Goal: Navigation & Orientation: Find specific page/section

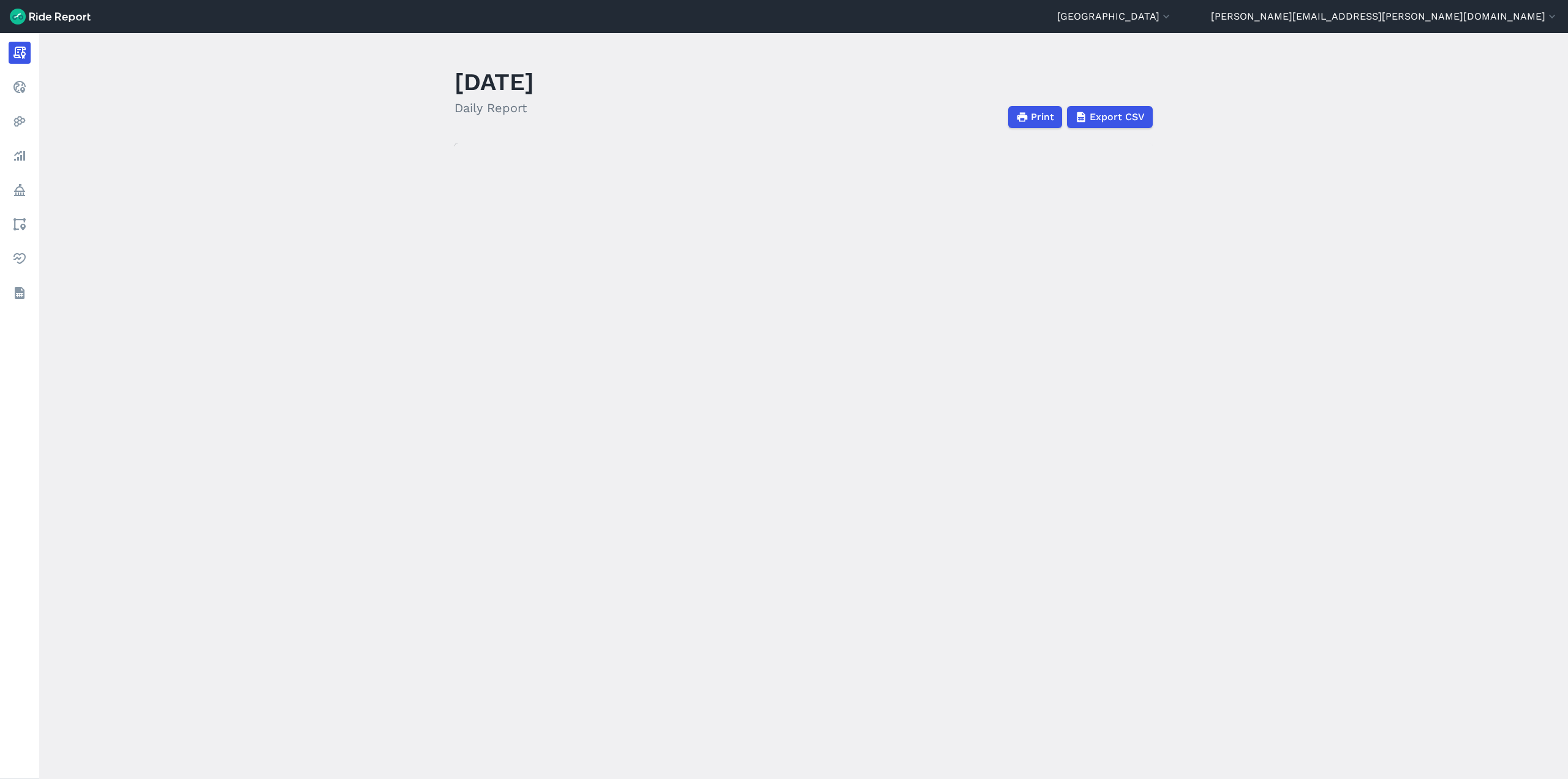
click at [1237, 35] on main "[DATE] Daily Report Print Export CSV Prepared for [GEOGRAPHIC_DATA] [DATE] [DAT…" at bounding box center [804, 406] width 1529 height 746
click at [1236, 44] on main "[DATE] Daily Report Print Export CSV Prepared for [GEOGRAPHIC_DATA] [DATE] [DAT…" at bounding box center [804, 406] width 1529 height 746
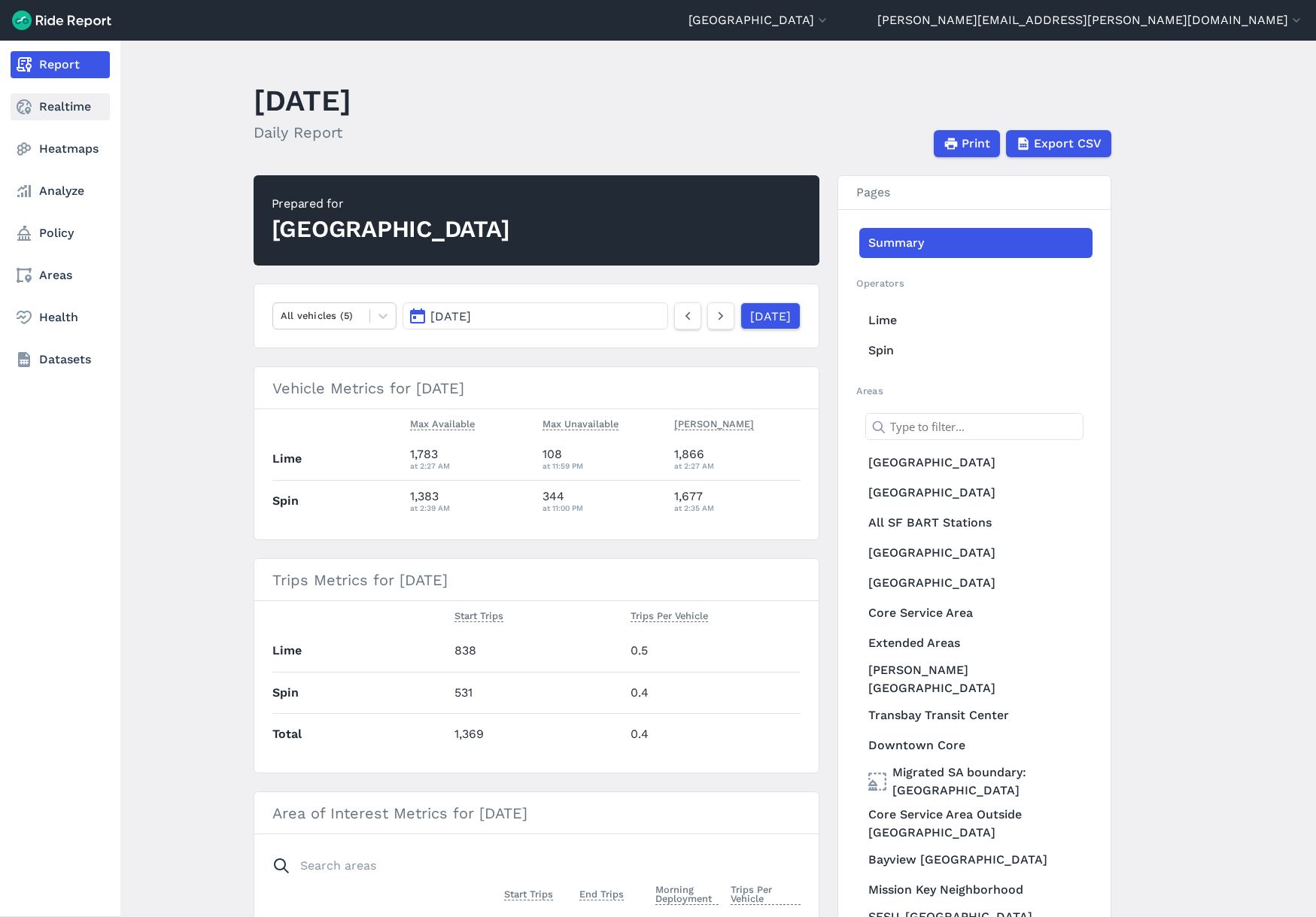
click at [24, 109] on icon at bounding box center [24, 107] width 18 height 18
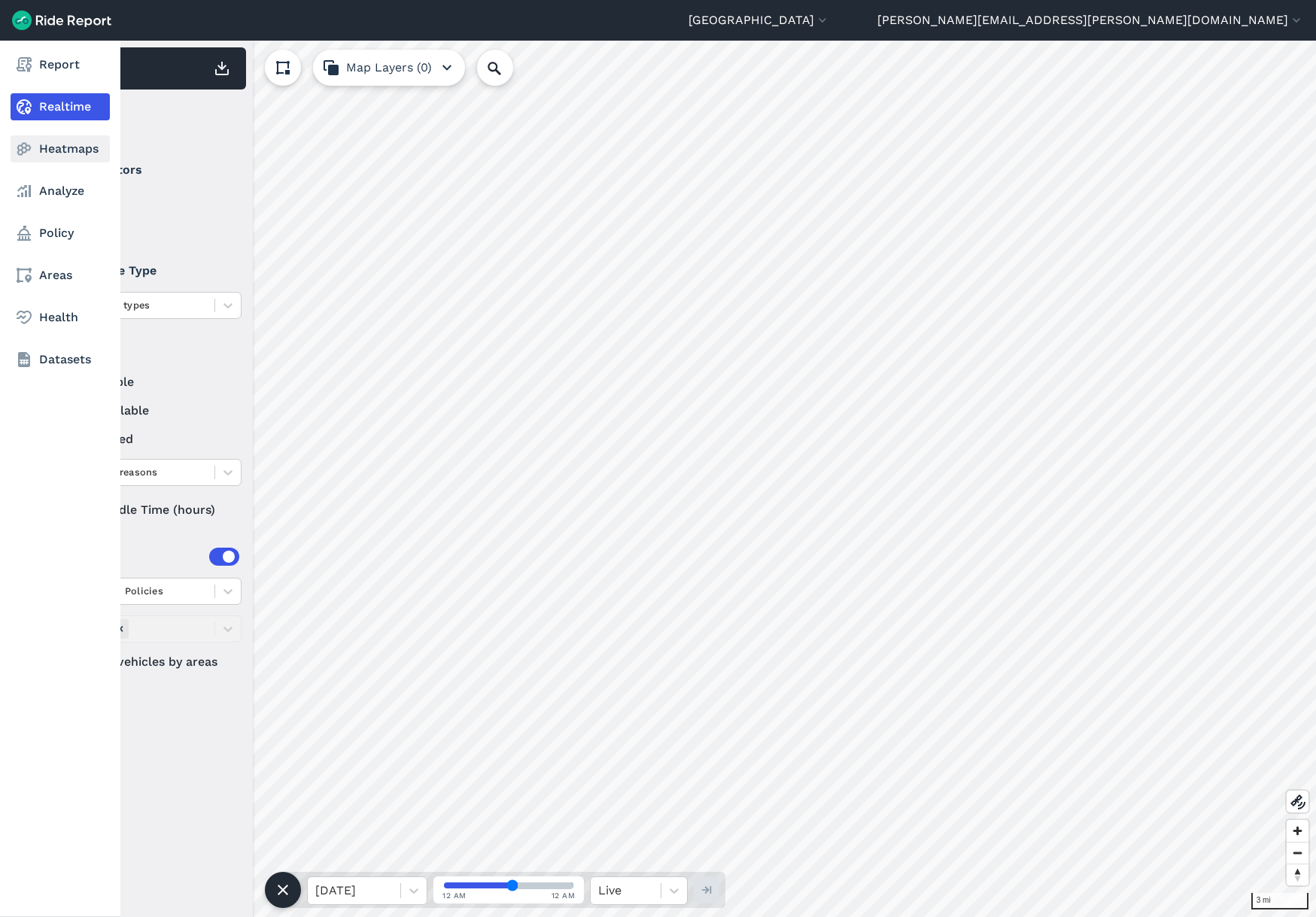
click at [42, 146] on link "Heatmaps" at bounding box center [60, 148] width 99 height 27
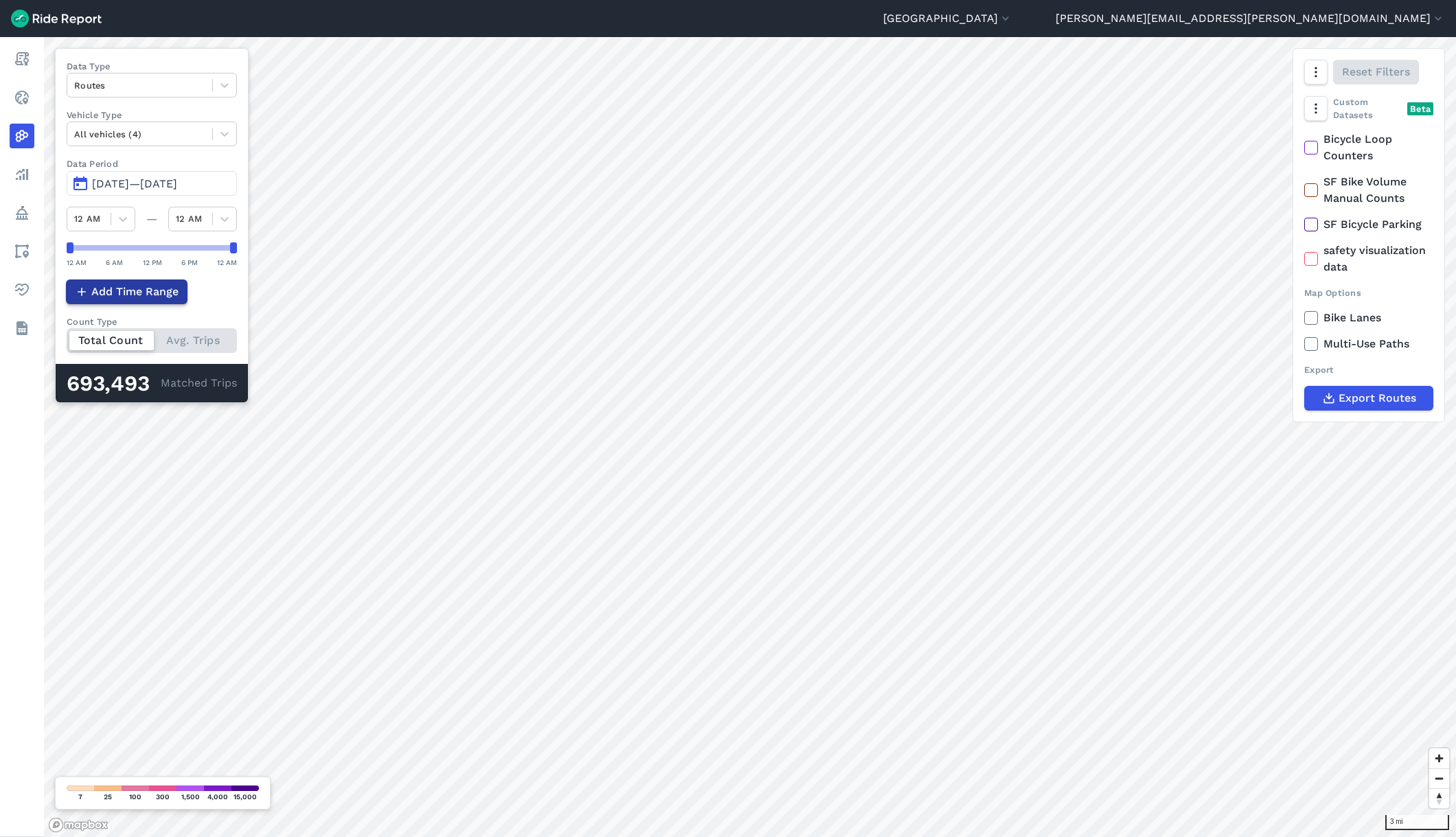
click at [162, 282] on button "Add Time Range" at bounding box center [126, 292] width 122 height 24
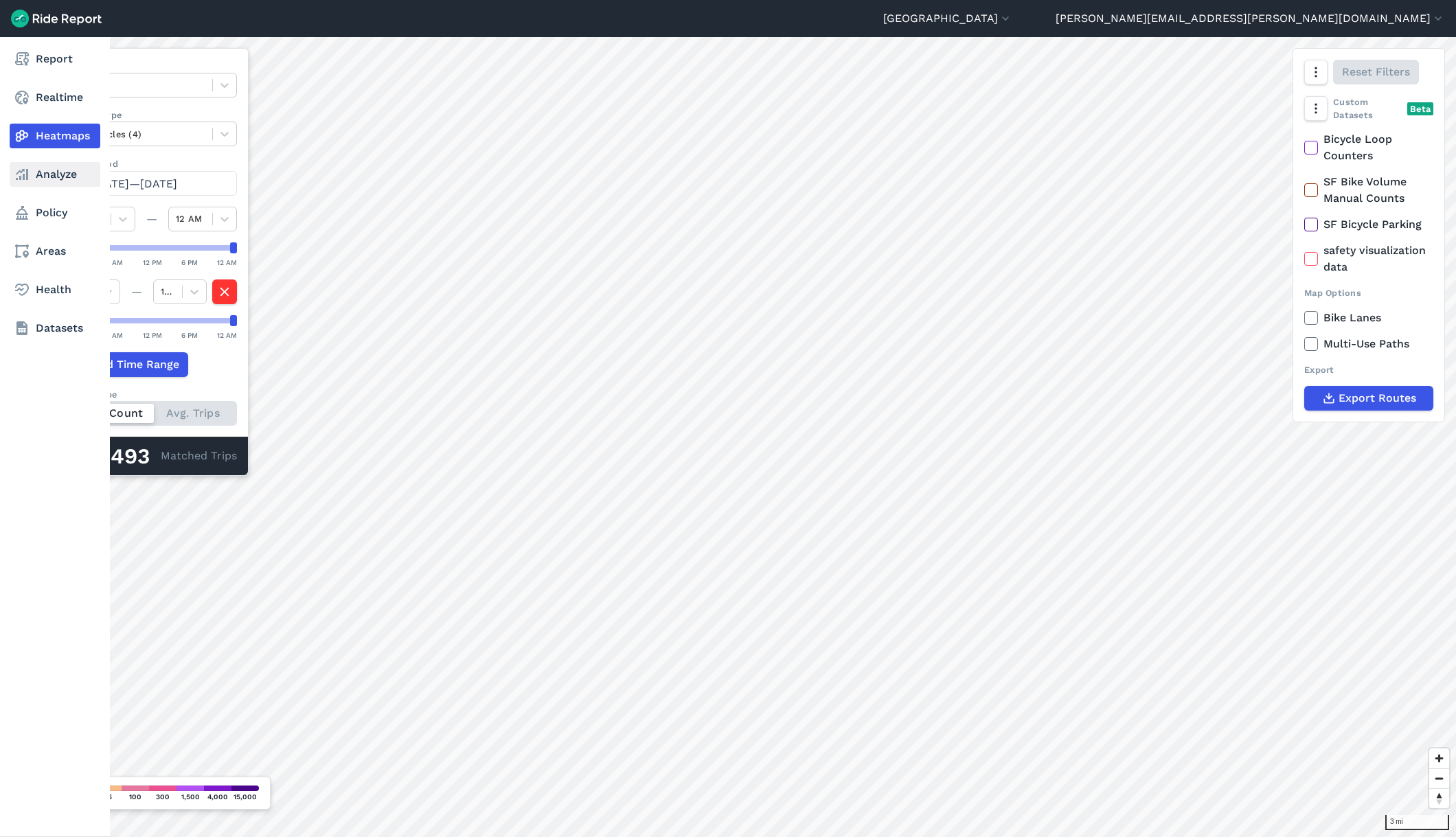
click at [32, 183] on link "Analyze" at bounding box center [55, 174] width 90 height 24
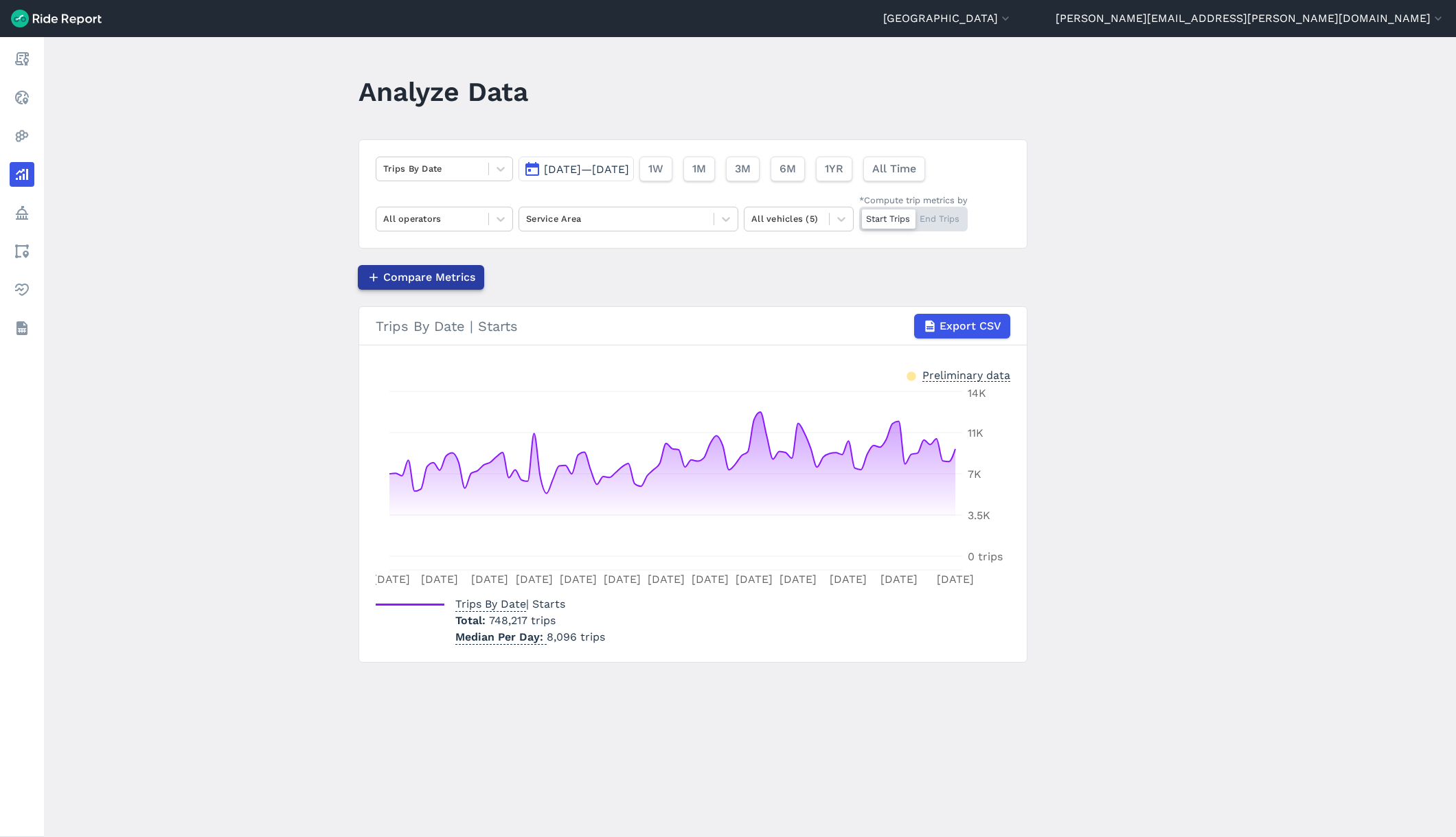
click at [455, 275] on span "Compare Metrics" at bounding box center [429, 277] width 92 height 16
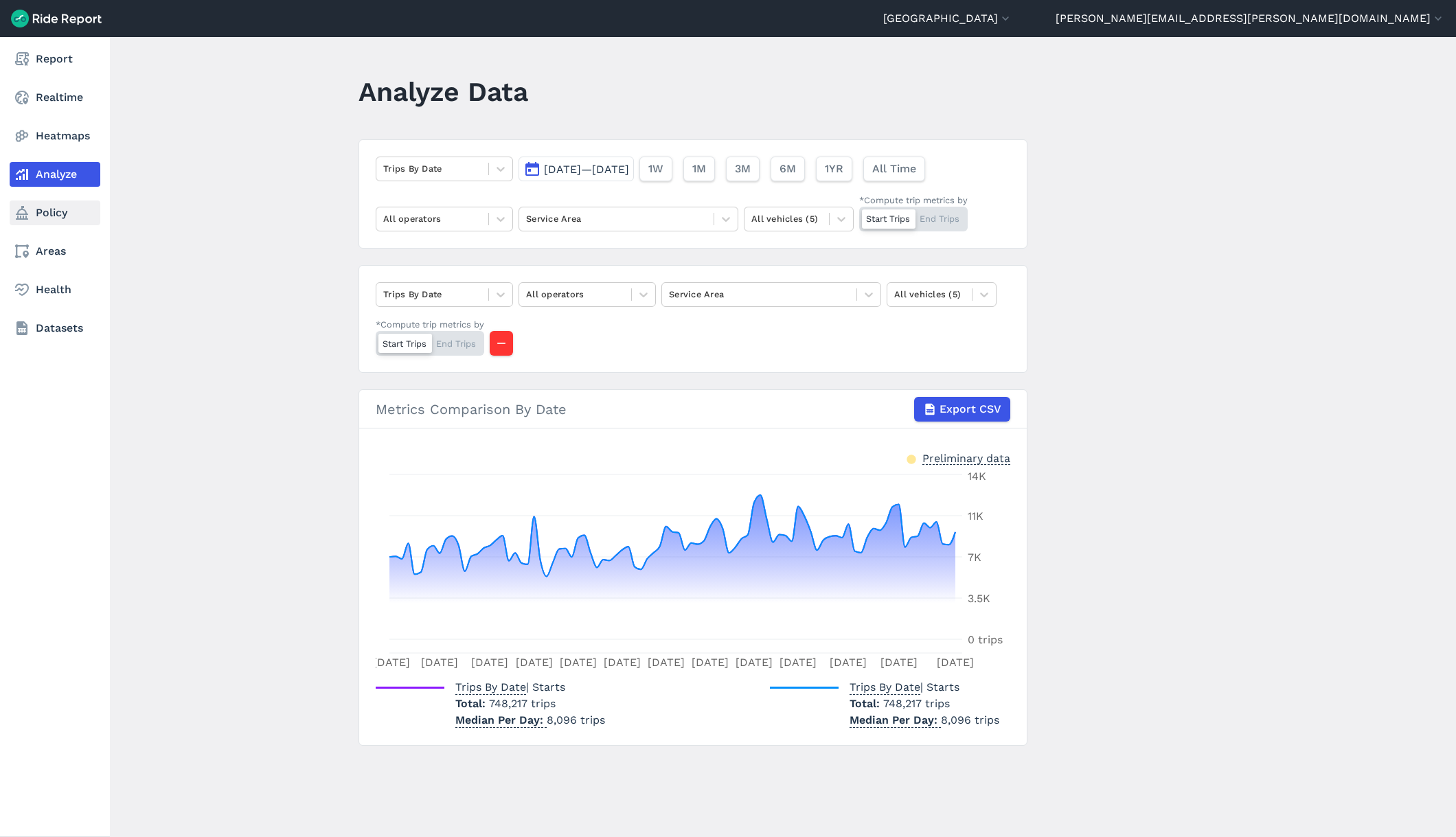
click at [25, 216] on use at bounding box center [22, 212] width 13 height 14
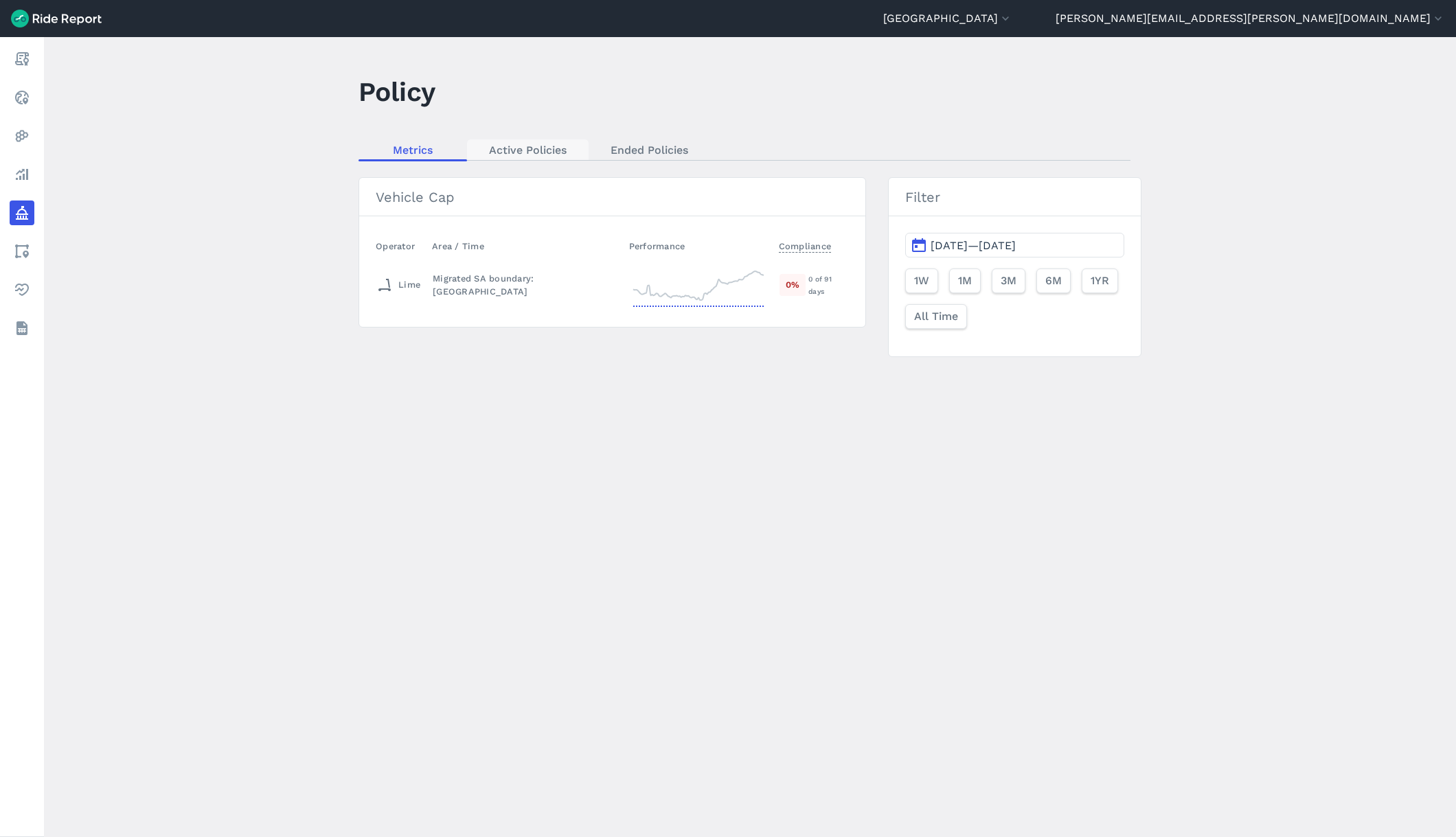
click at [568, 152] on link "Active Policies" at bounding box center [527, 149] width 122 height 21
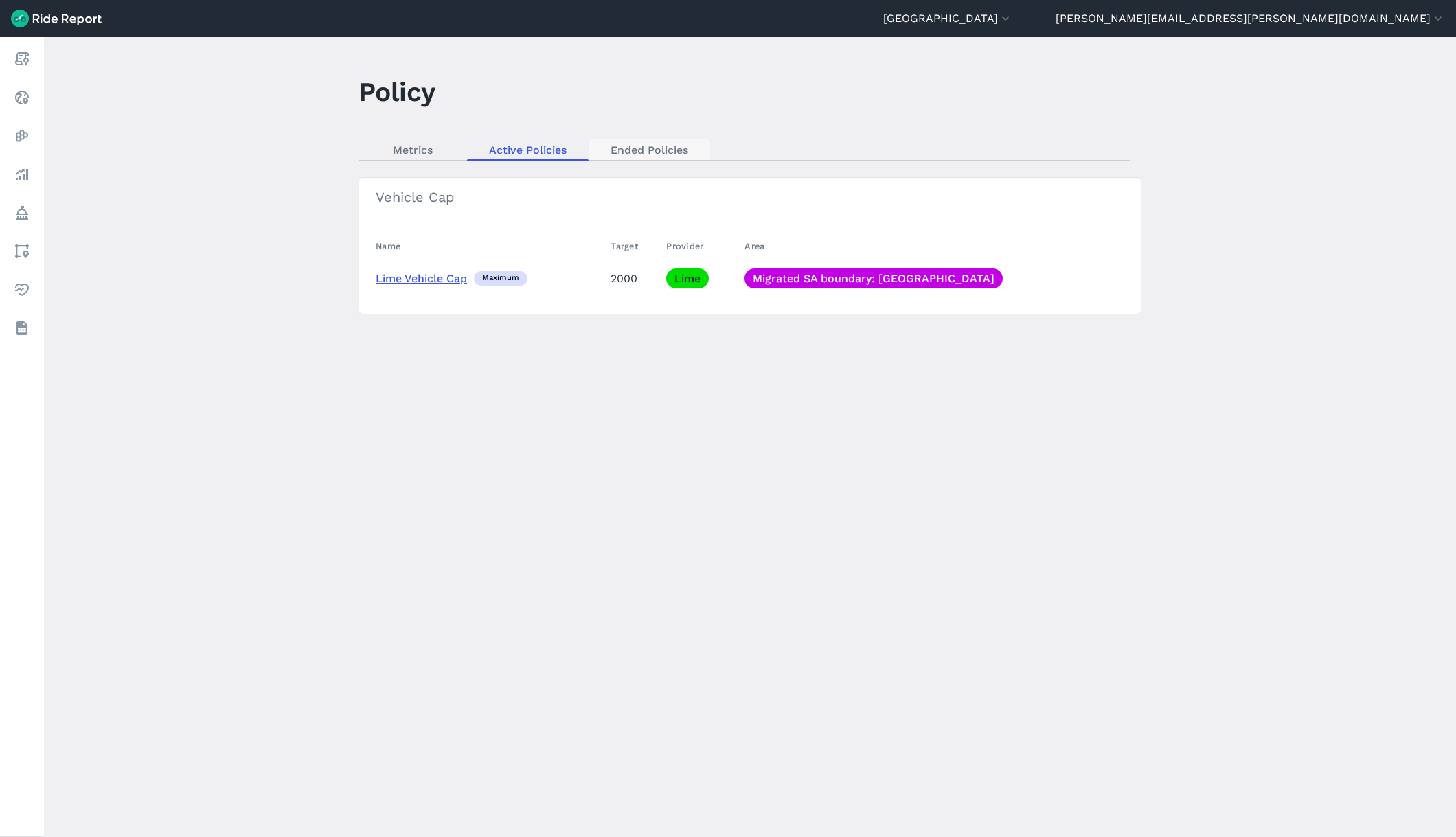
click at [659, 150] on link "Ended Policies" at bounding box center [649, 149] width 122 height 21
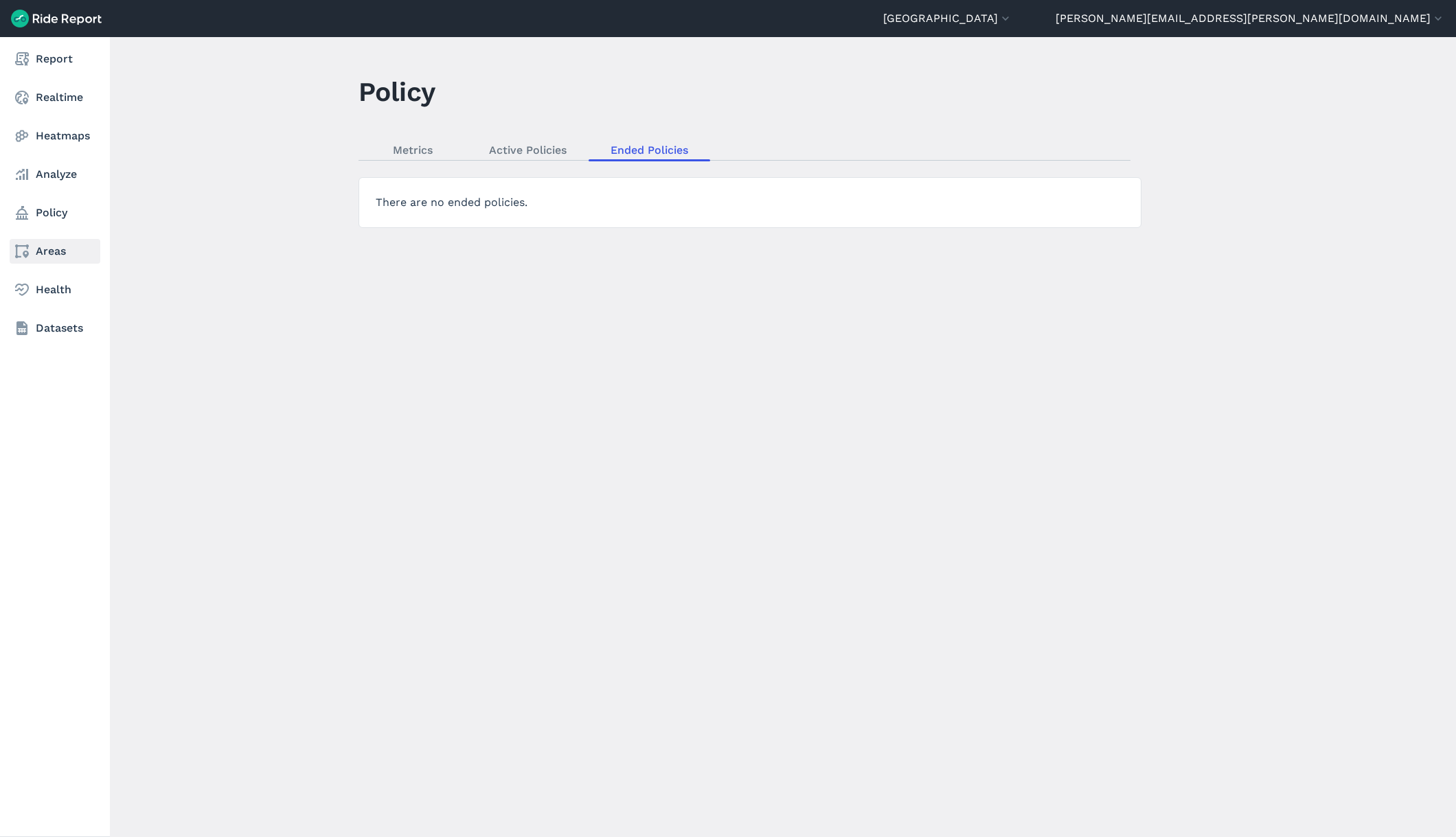
click at [29, 254] on icon at bounding box center [22, 251] width 16 height 16
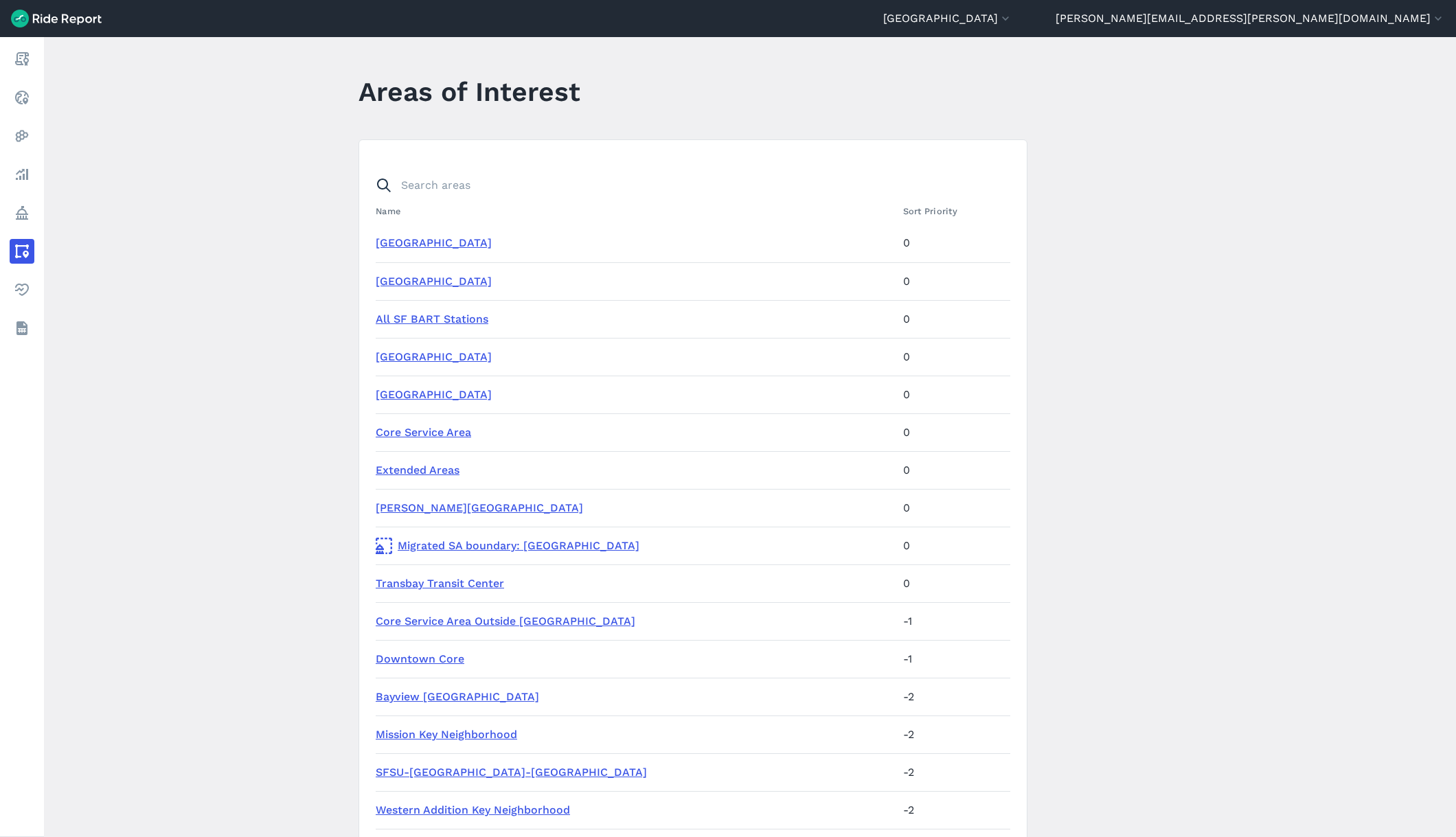
click at [486, 243] on link "[GEOGRAPHIC_DATA]" at bounding box center [433, 243] width 116 height 13
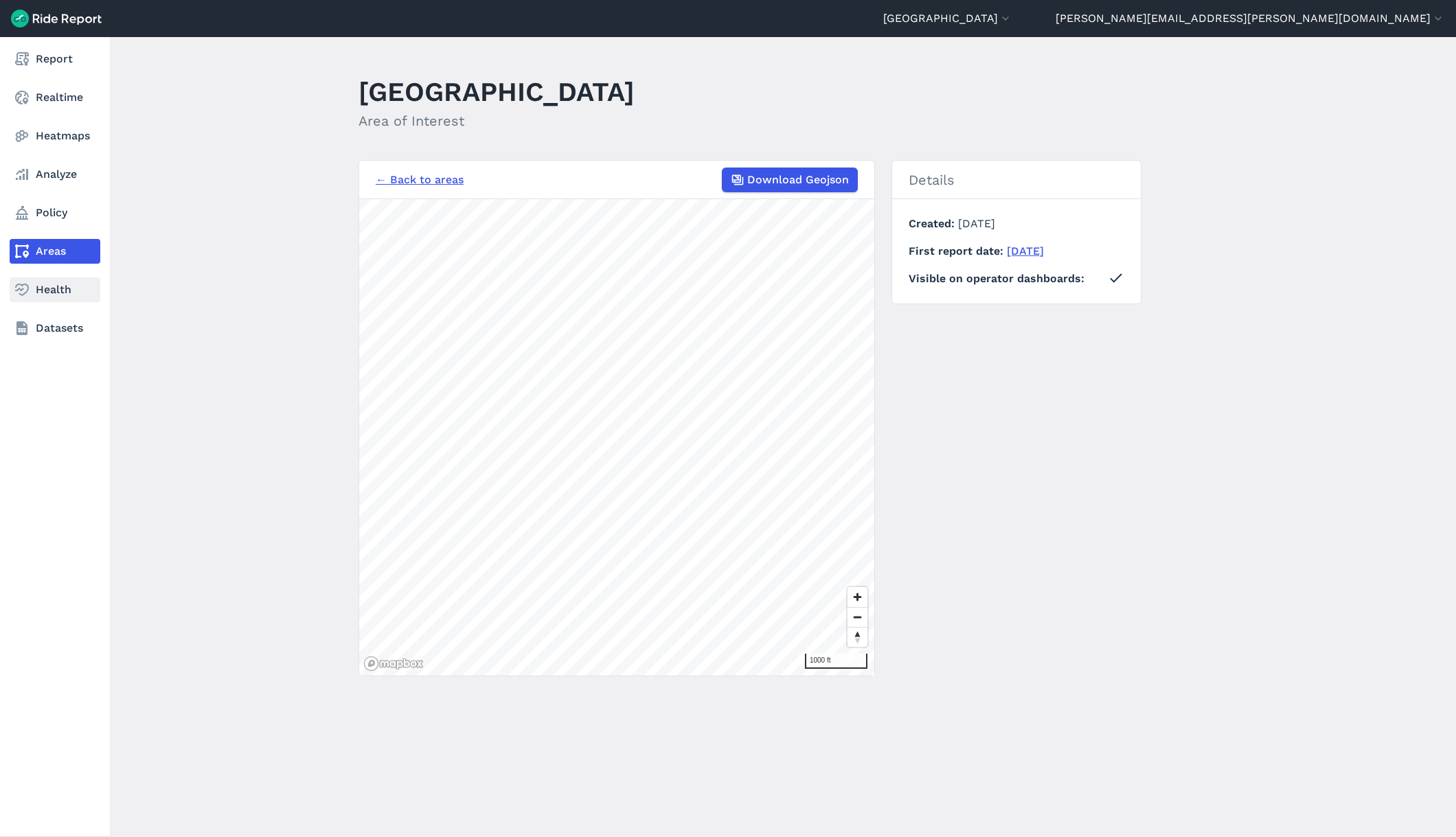
click at [18, 286] on icon at bounding box center [22, 290] width 16 height 16
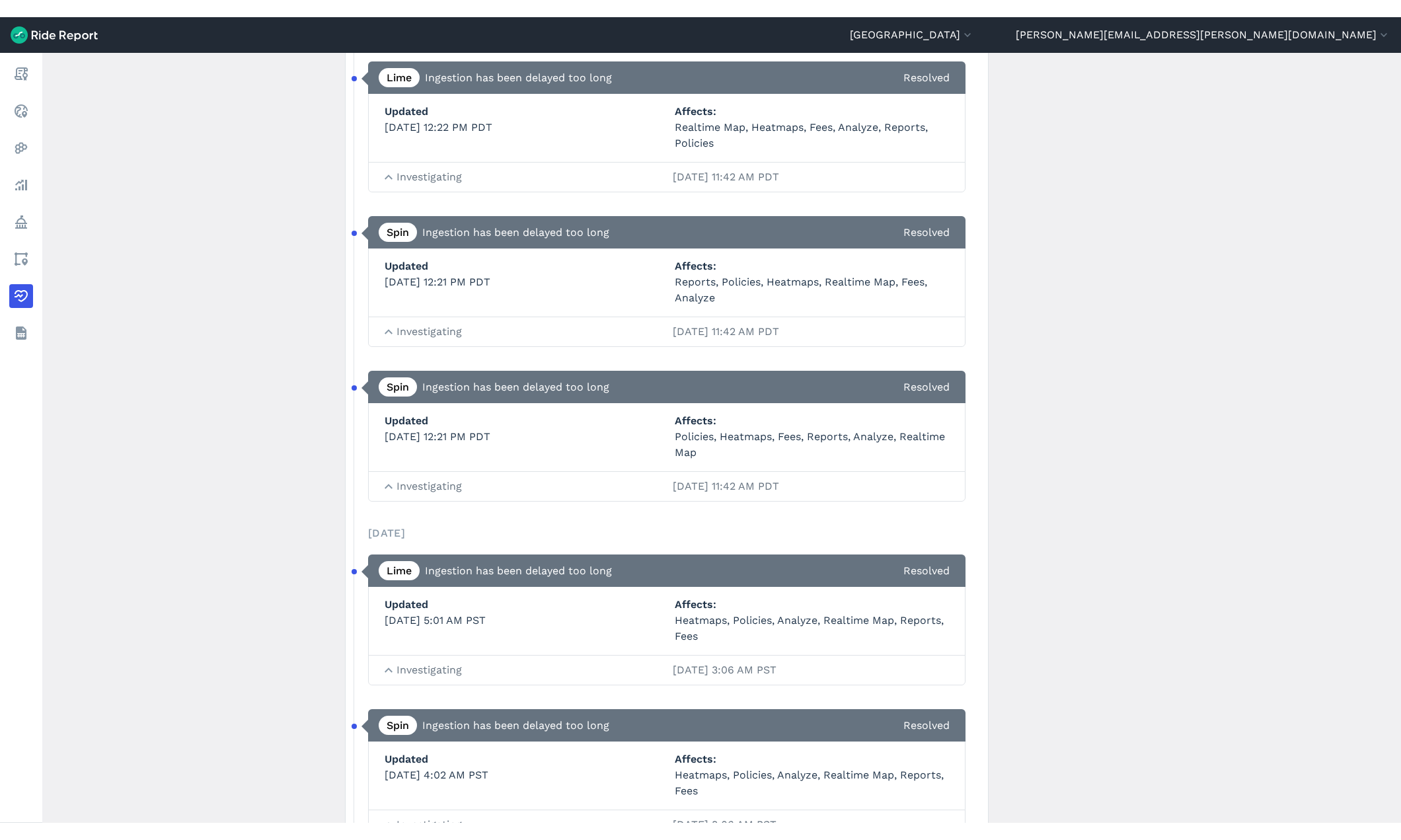
scroll to position [1519, 0]
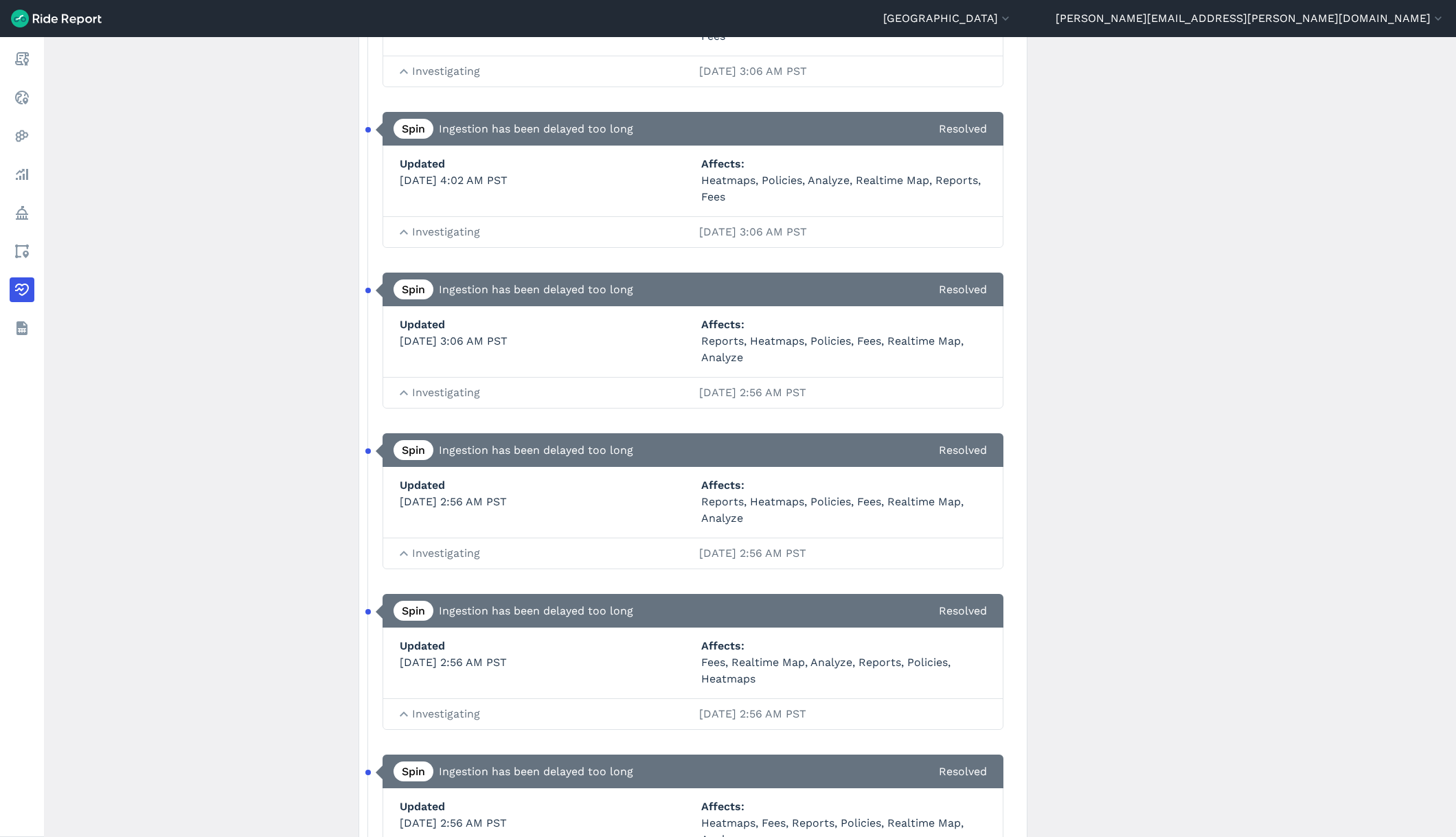
click at [414, 451] on link "Spin" at bounding box center [413, 451] width 40 height 20
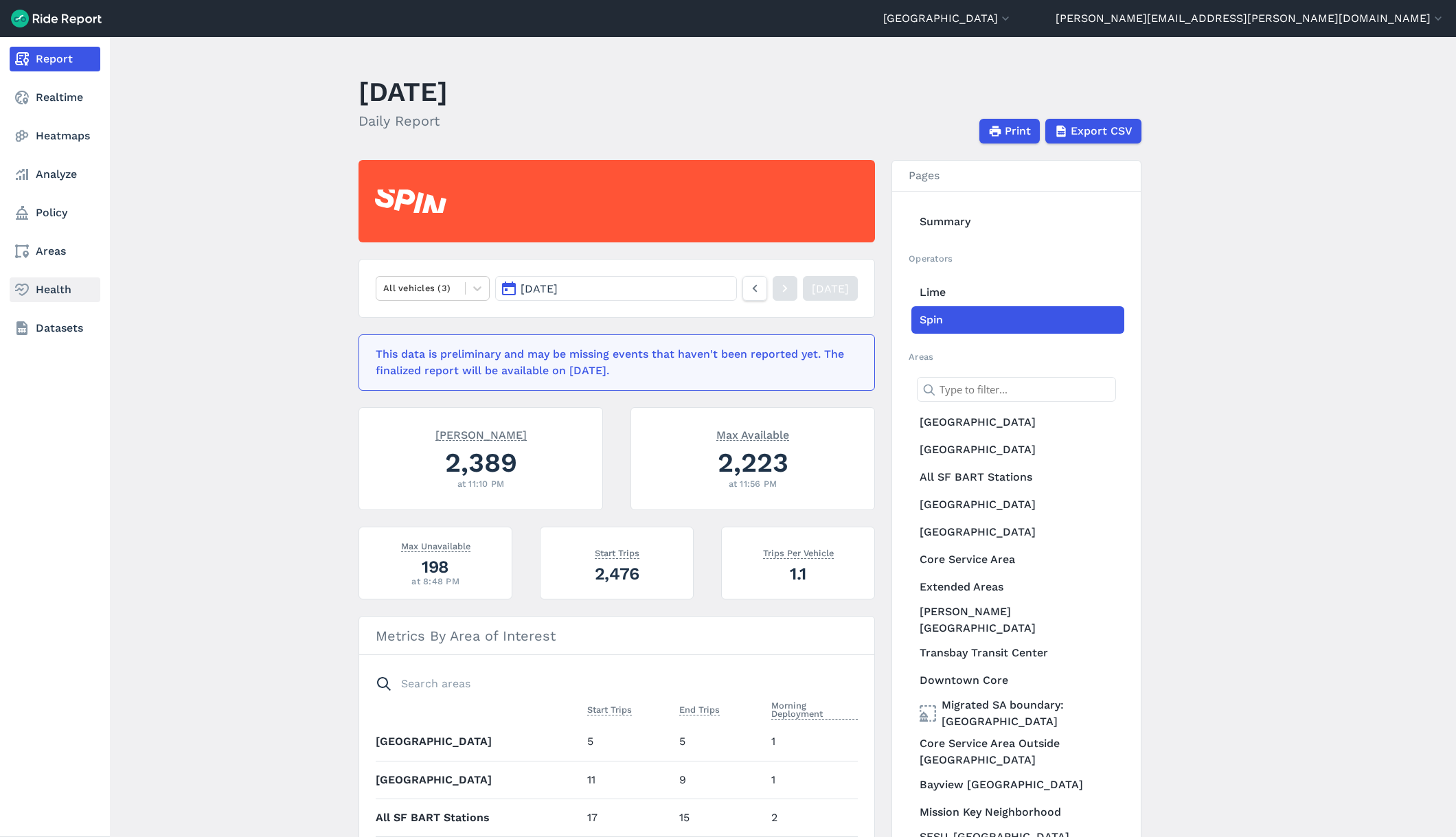
click at [25, 283] on icon at bounding box center [22, 290] width 16 height 16
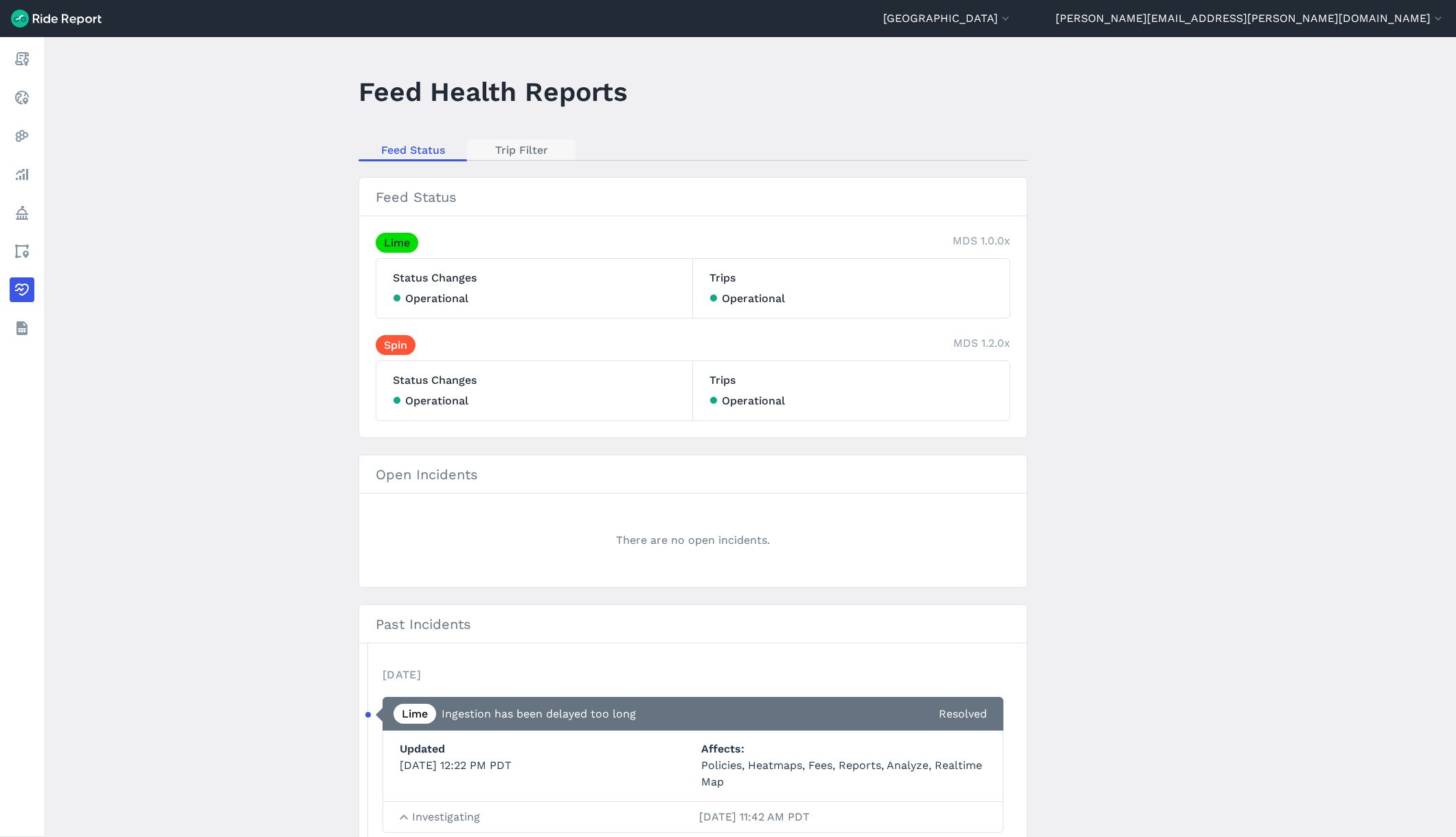
click at [513, 140] on link "Trip Filter" at bounding box center [521, 149] width 108 height 21
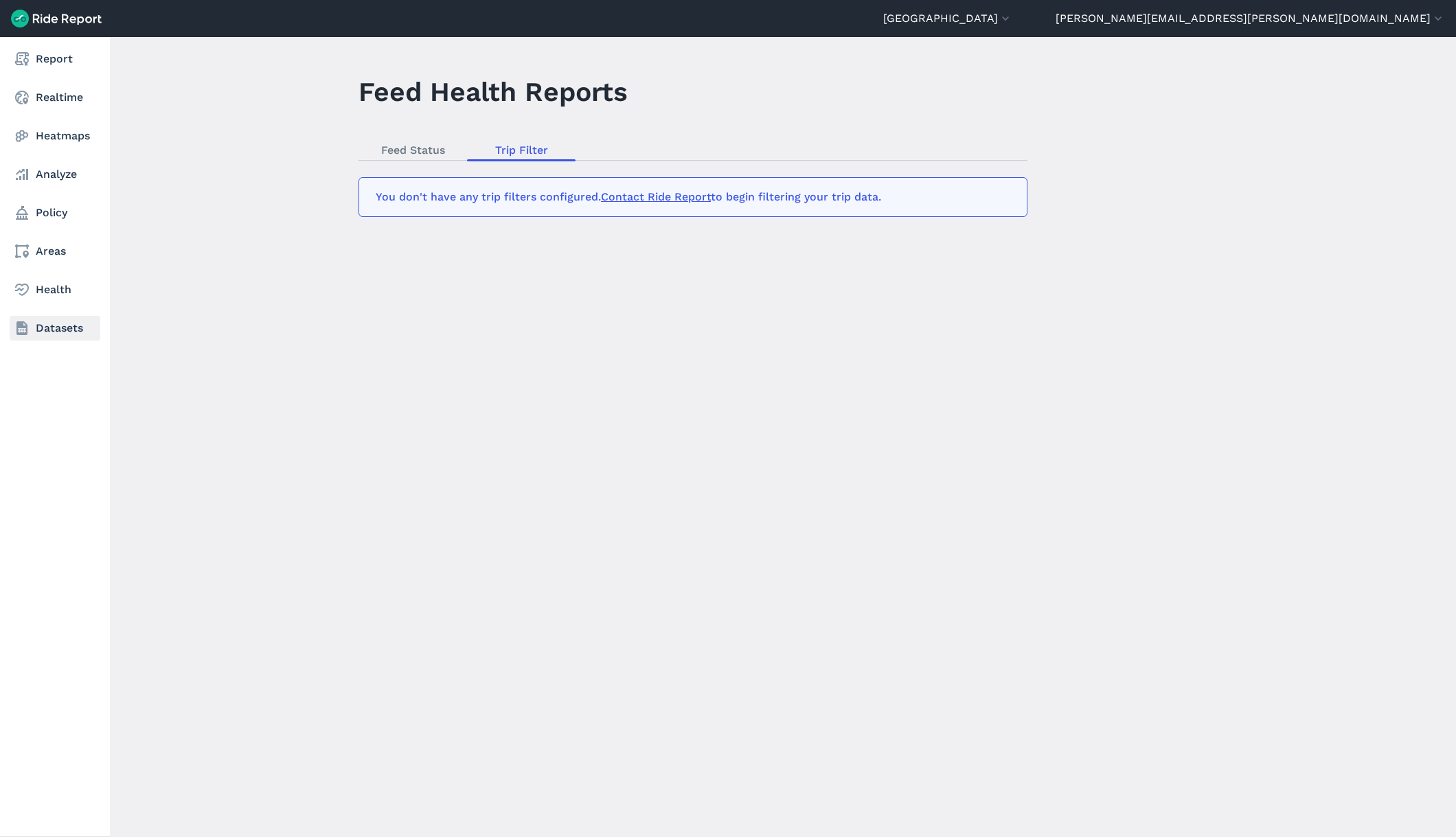
click at [42, 331] on link "Datasets" at bounding box center [55, 328] width 90 height 24
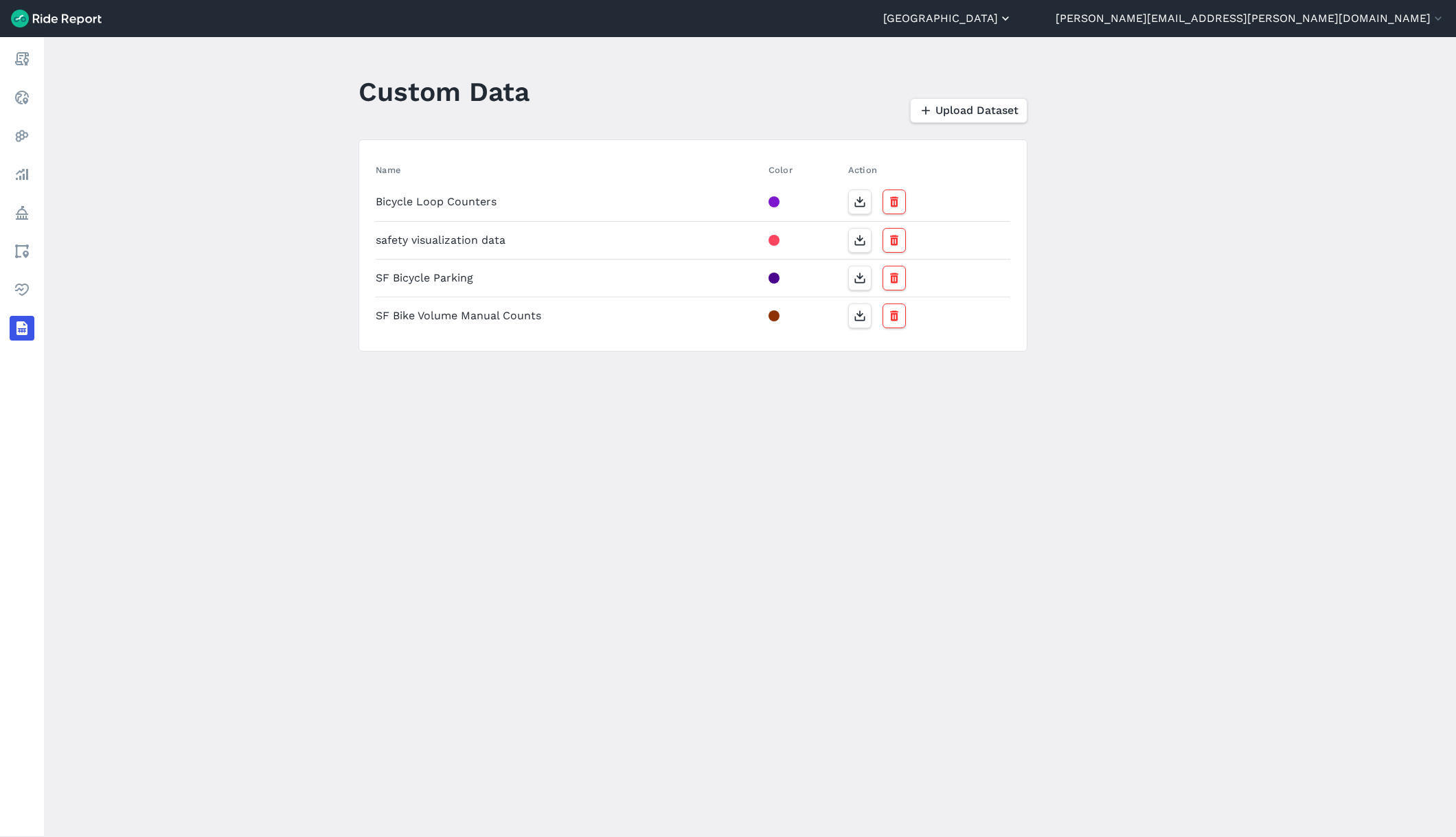
click at [1012, 23] on button "[GEOGRAPHIC_DATA]" at bounding box center [947, 18] width 129 height 16
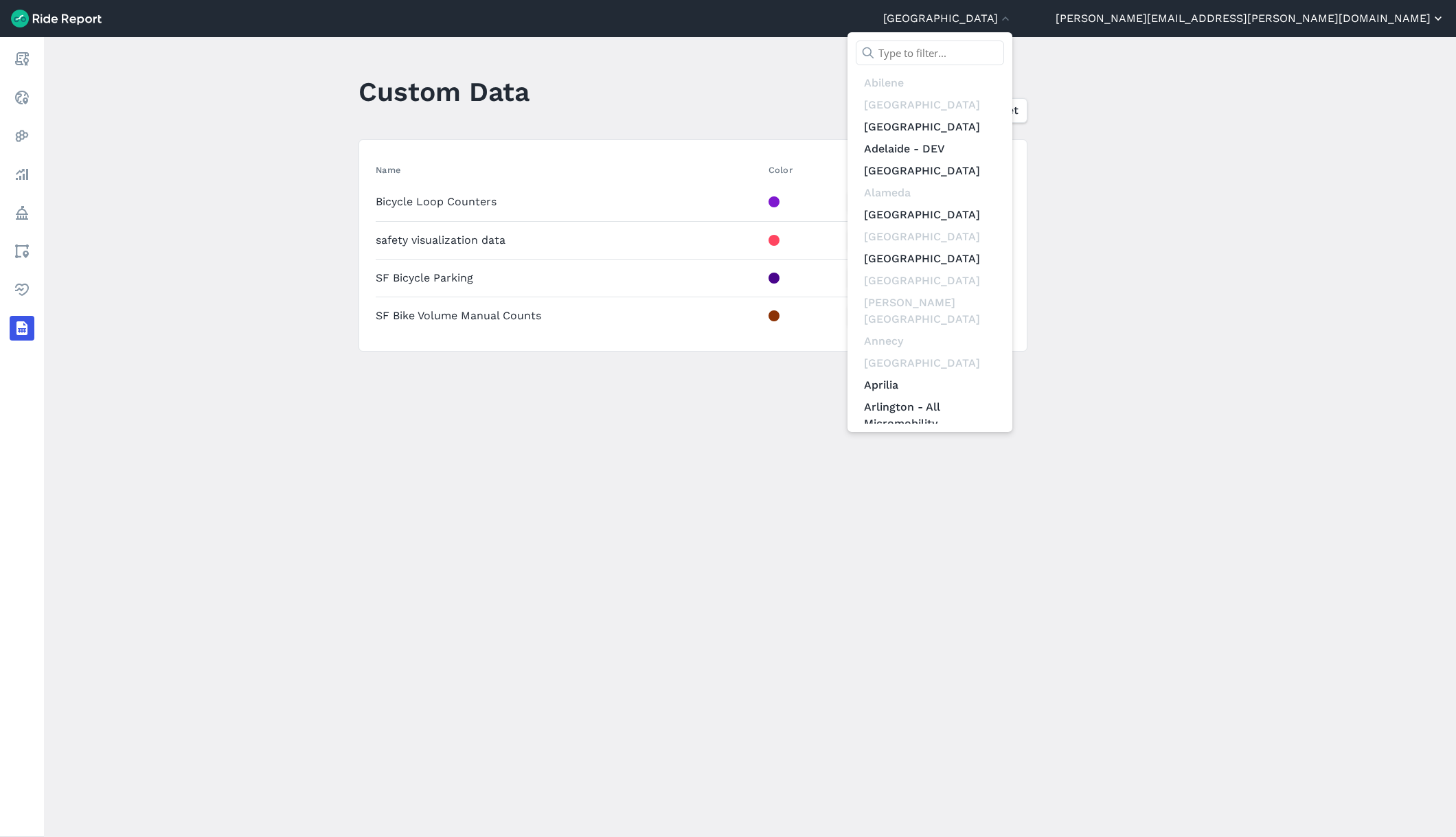
click at [1366, 18] on div at bounding box center [728, 418] width 1456 height 837
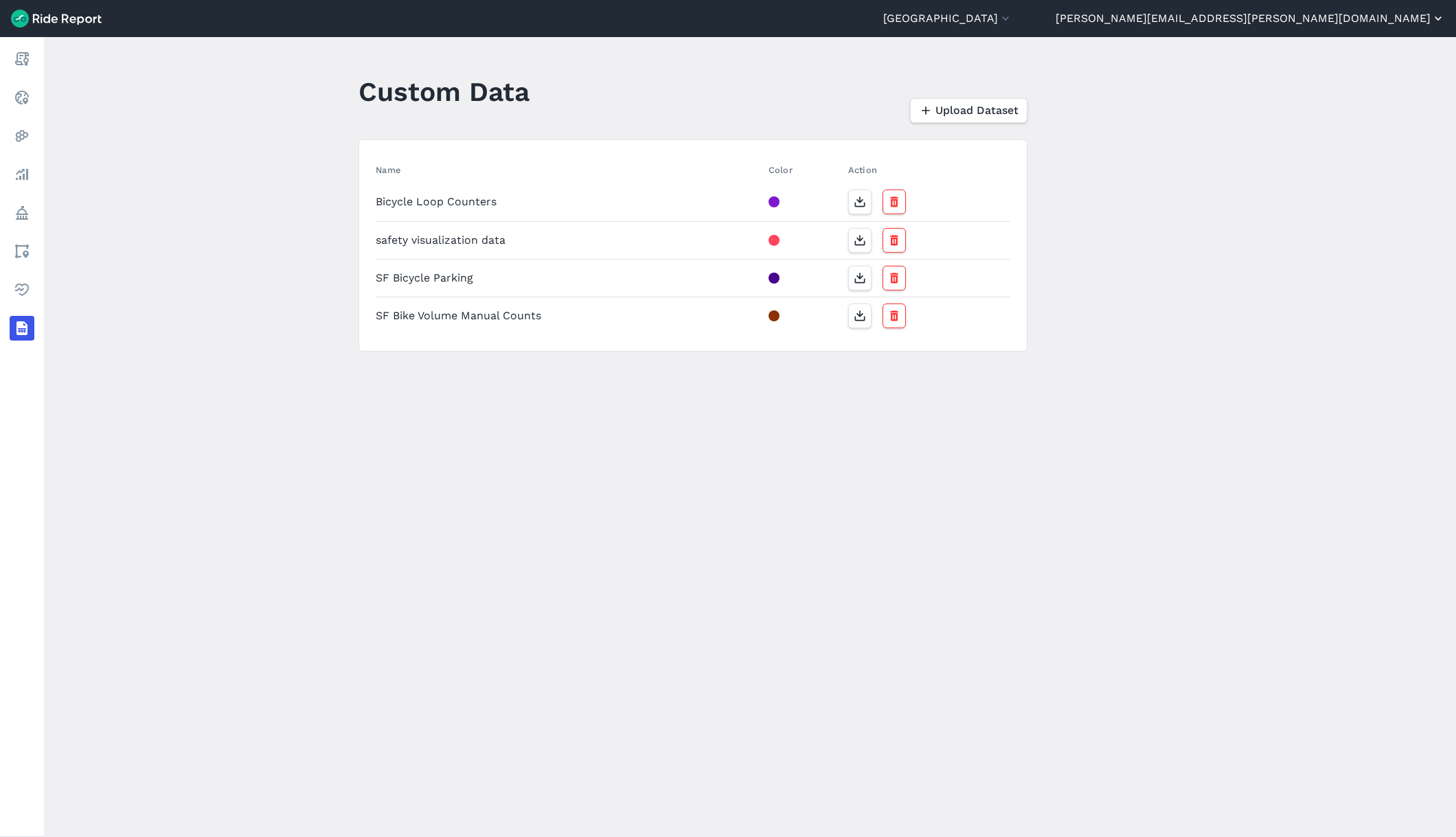
click at [1366, 18] on html "[GEOGRAPHIC_DATA] [GEOGRAPHIC_DATA] [GEOGRAPHIC_DATA] [GEOGRAPHIC_DATA] [GEOGRA…" at bounding box center [728, 418] width 1456 height 837
click at [1364, 23] on button "[PERSON_NAME][EMAIL_ADDRESS][PERSON_NAME][DOMAIN_NAME]" at bounding box center [1249, 18] width 389 height 16
click at [1327, 51] on link "Settings" at bounding box center [1362, 51] width 148 height 22
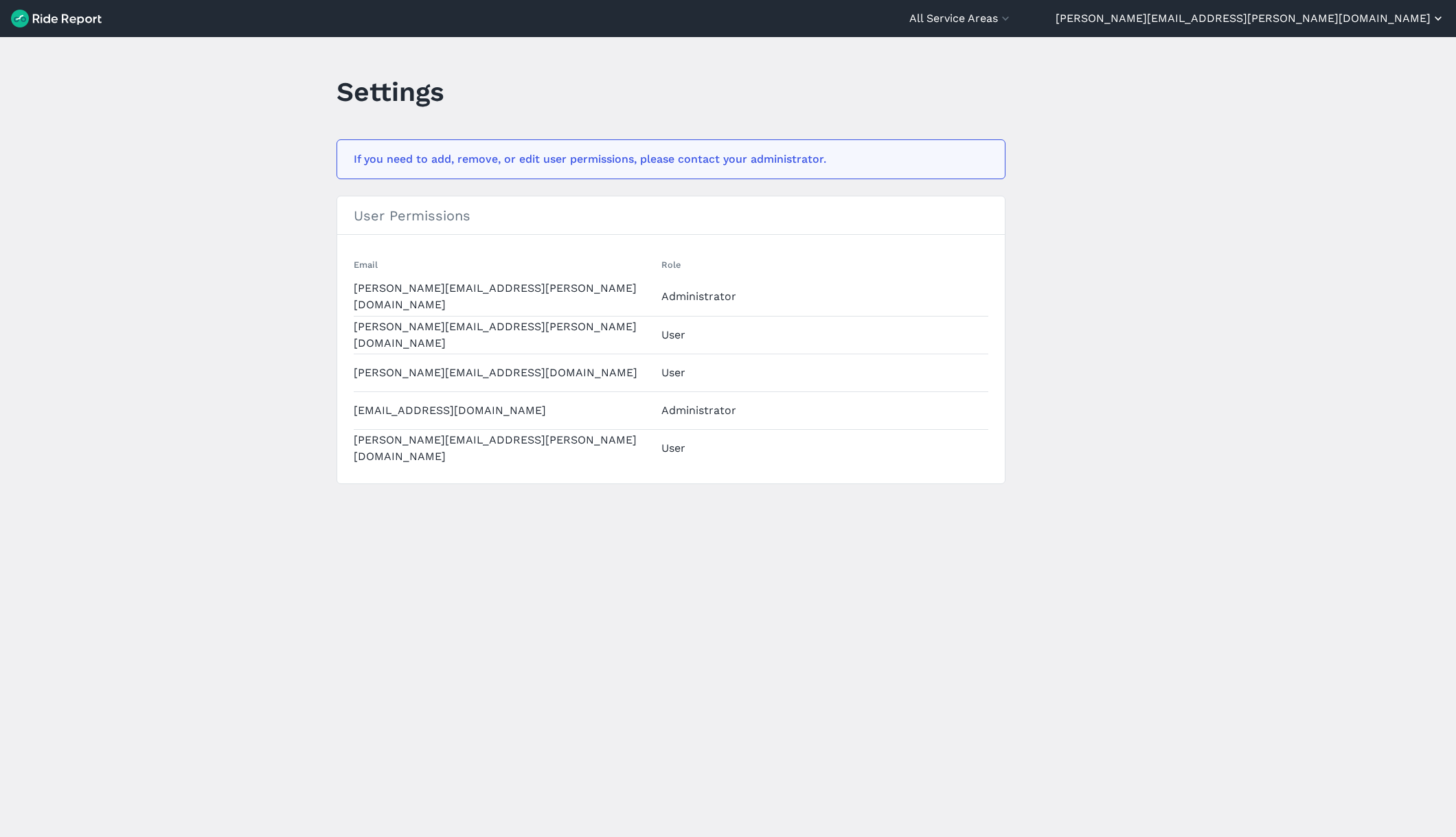
click at [1338, 23] on button "[PERSON_NAME][EMAIL_ADDRESS][PERSON_NAME][DOMAIN_NAME]" at bounding box center [1249, 18] width 389 height 16
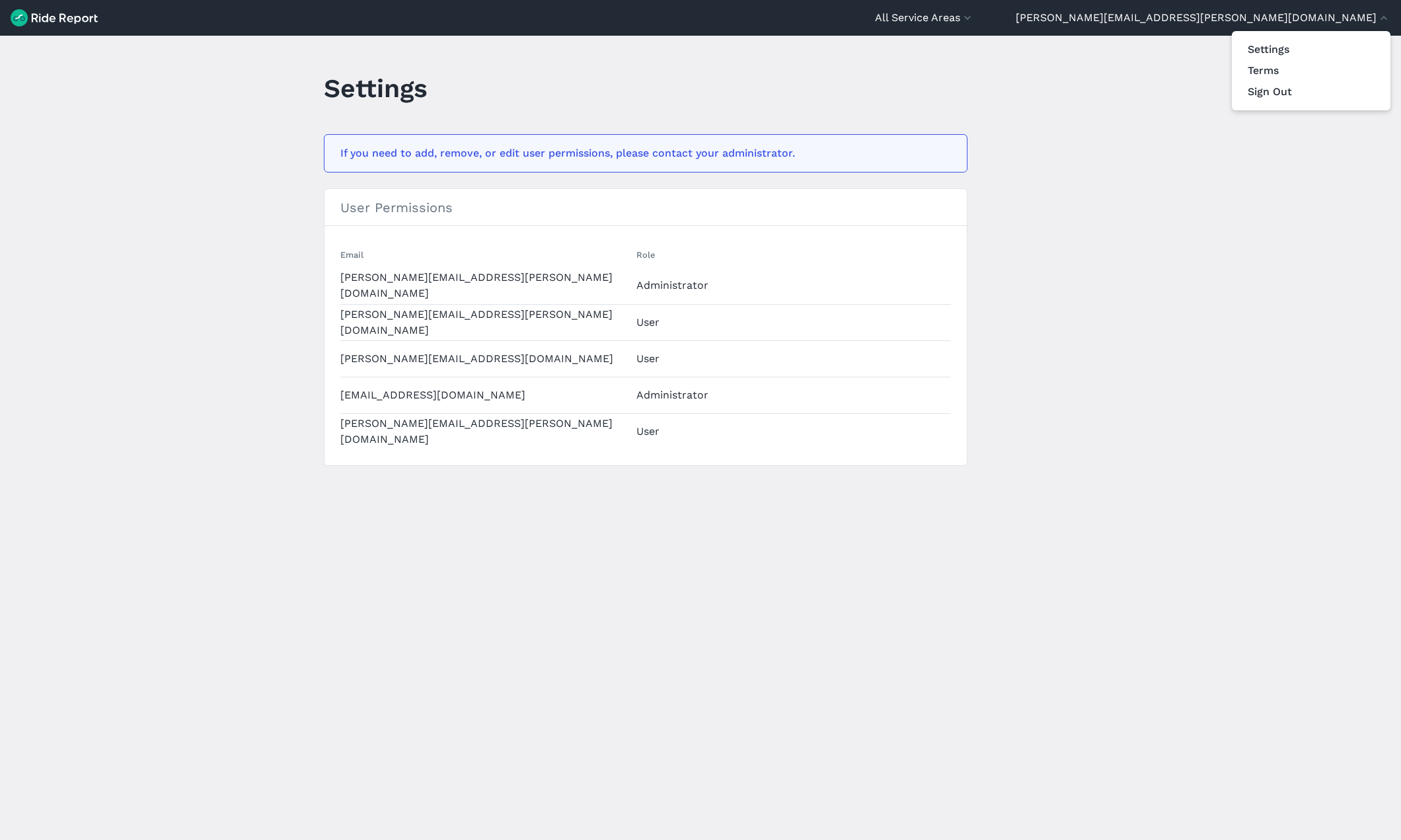
click at [1232, 258] on div at bounding box center [700, 420] width 1401 height 840
